Goal: Information Seeking & Learning: Learn about a topic

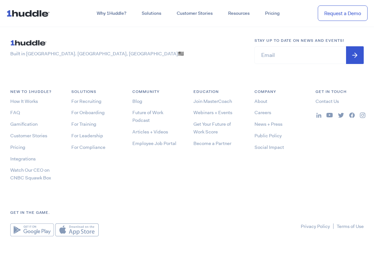
scroll to position [3431, 0]
click at [261, 99] on link "About" at bounding box center [260, 100] width 13 height 6
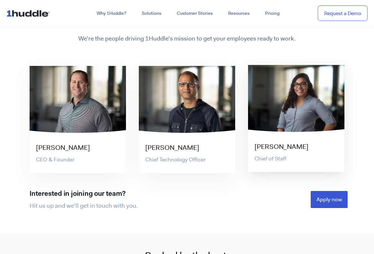
scroll to position [1247, 0]
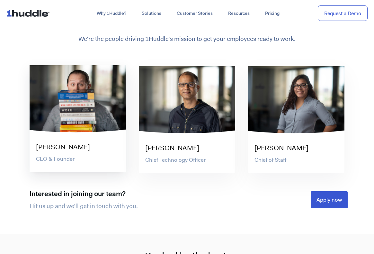
click at [103, 113] on div at bounding box center [78, 98] width 96 height 67
